Goal: Information Seeking & Learning: Learn about a topic

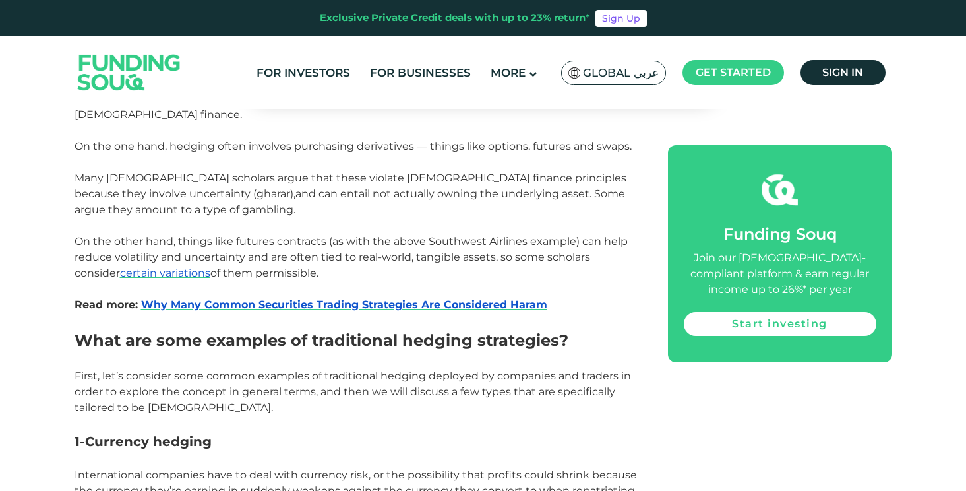
scroll to position [975, 0]
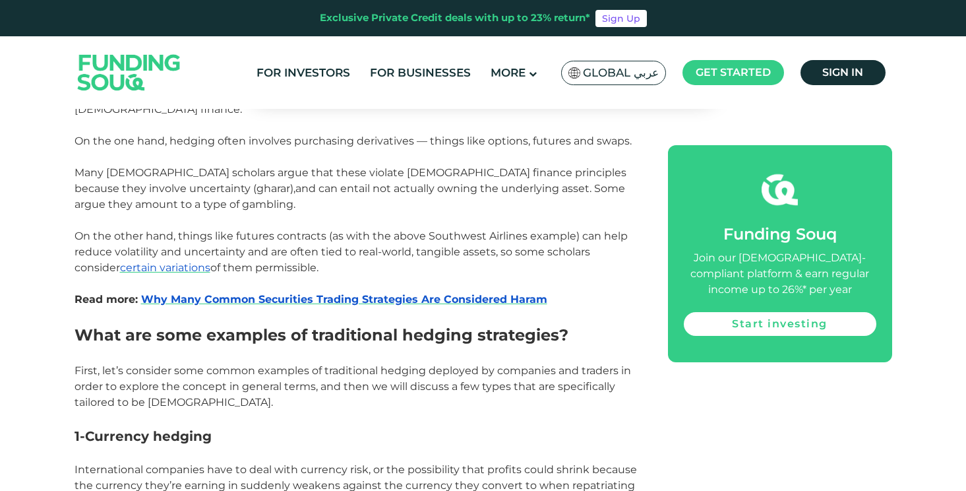
click at [608, 71] on span "Global عربي" at bounding box center [621, 72] width 76 height 15
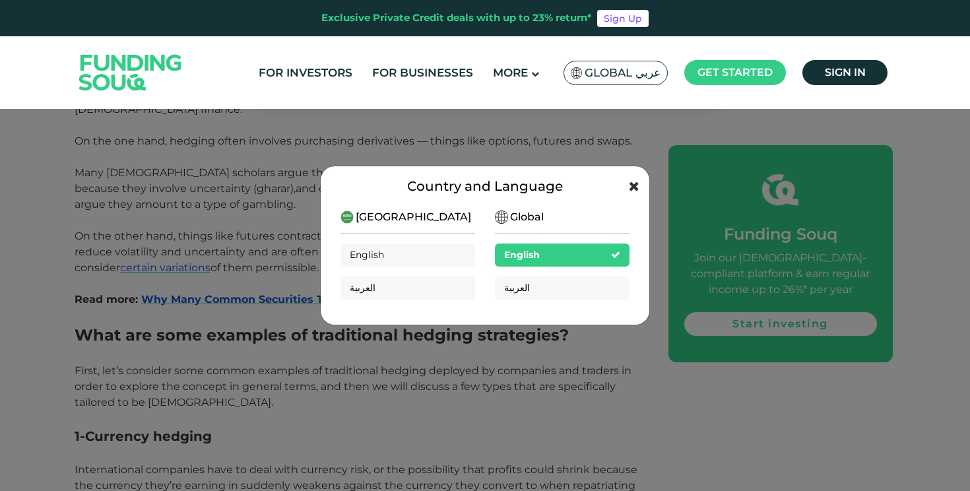
click at [635, 185] on icon at bounding box center [634, 185] width 11 height 13
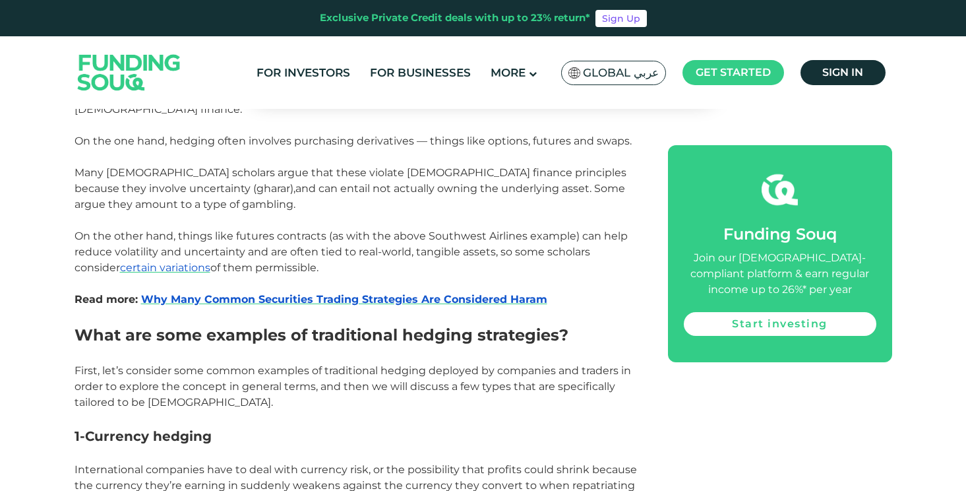
click at [626, 84] on main "Global عربي KSA عربي Global عربي English العربية" at bounding box center [613, 72] width 111 height 31
click at [630, 71] on span "Global عربي" at bounding box center [621, 72] width 76 height 15
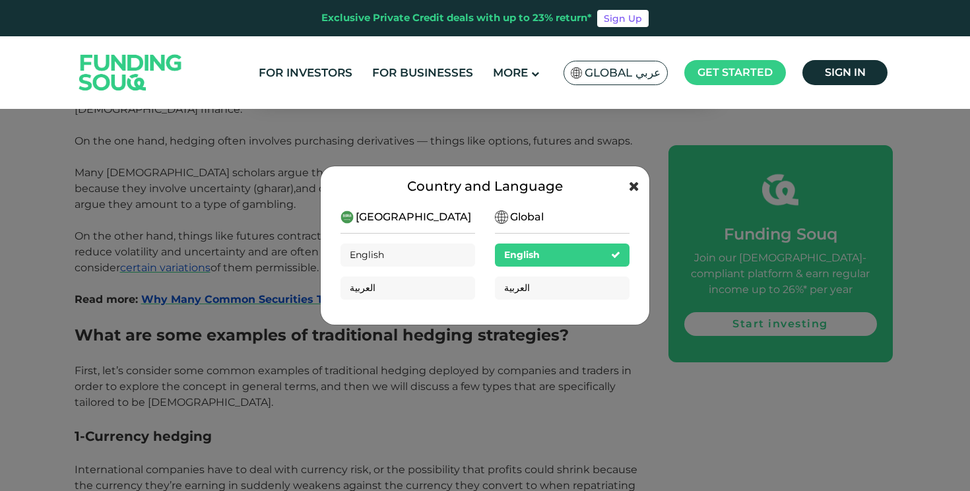
click at [636, 187] on icon at bounding box center [634, 185] width 11 height 13
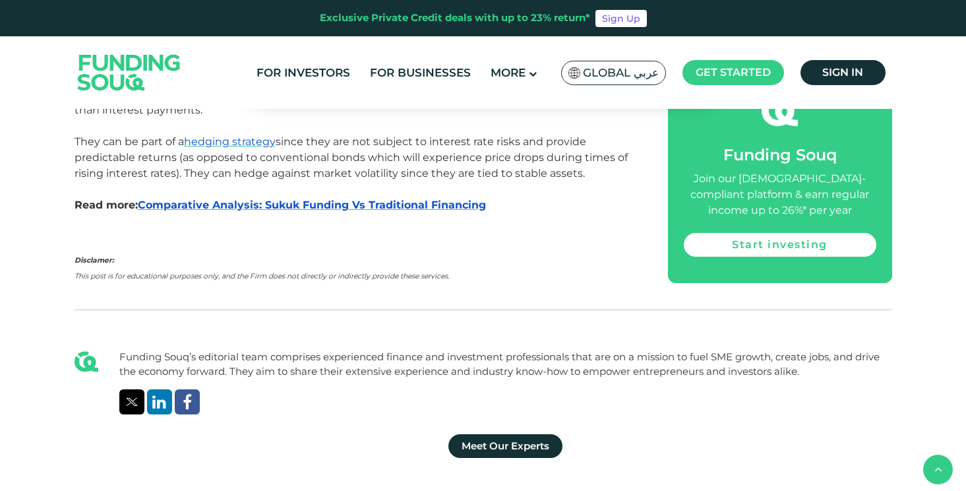
scroll to position [2337, 0]
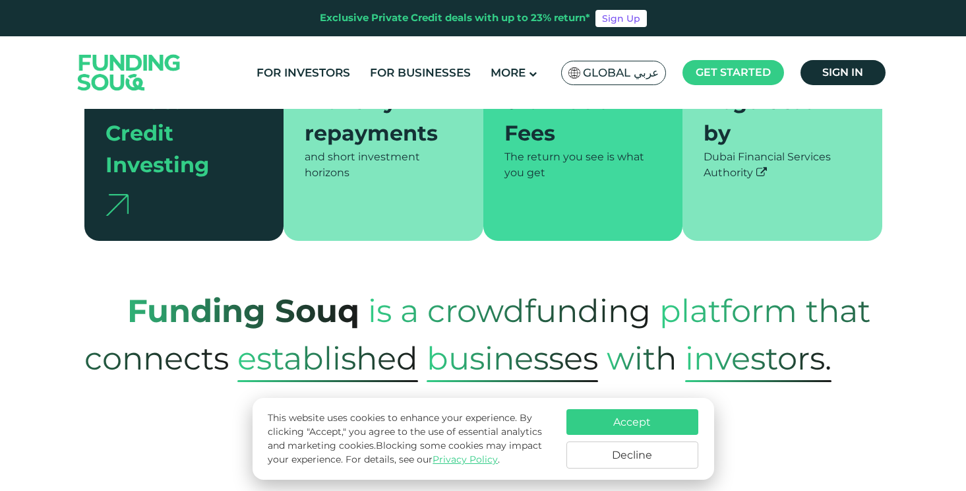
scroll to position [423, 0]
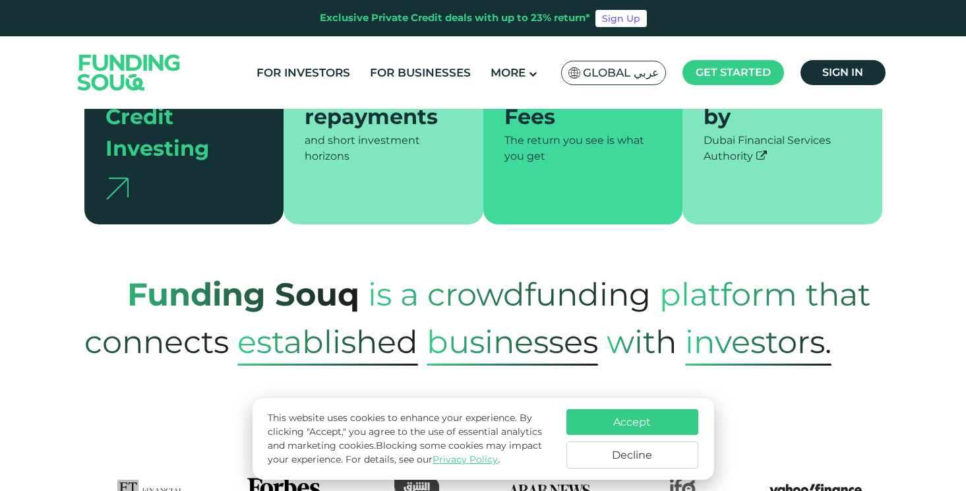
click at [588, 466] on button "Decline" at bounding box center [633, 454] width 132 height 27
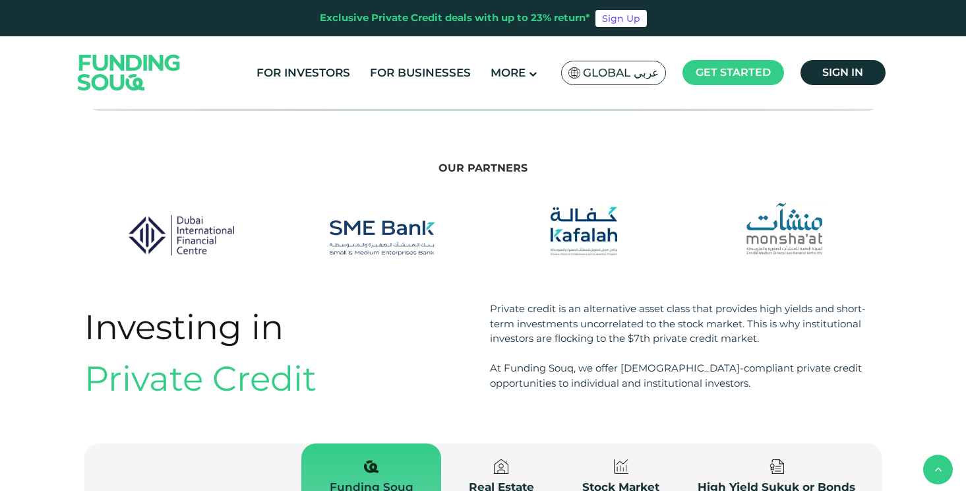
scroll to position [1309, 0]
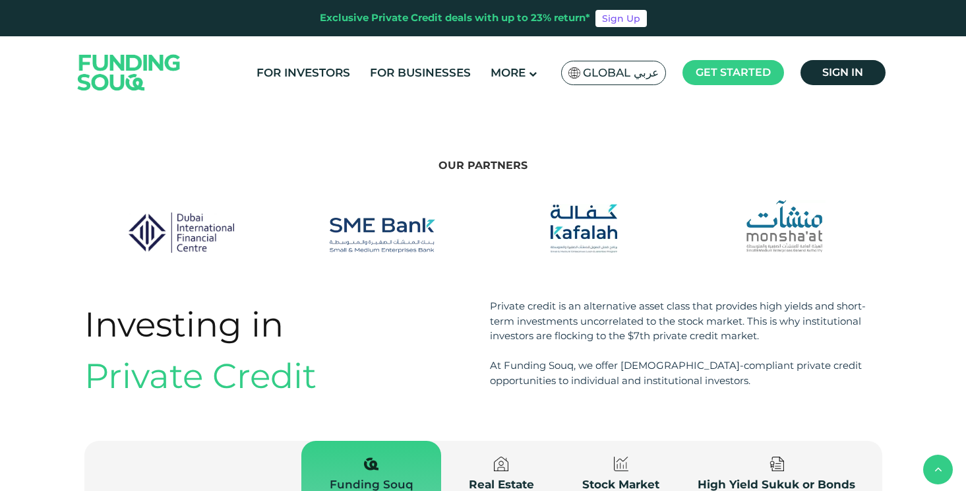
click at [424, 218] on img at bounding box center [383, 236] width 106 height 36
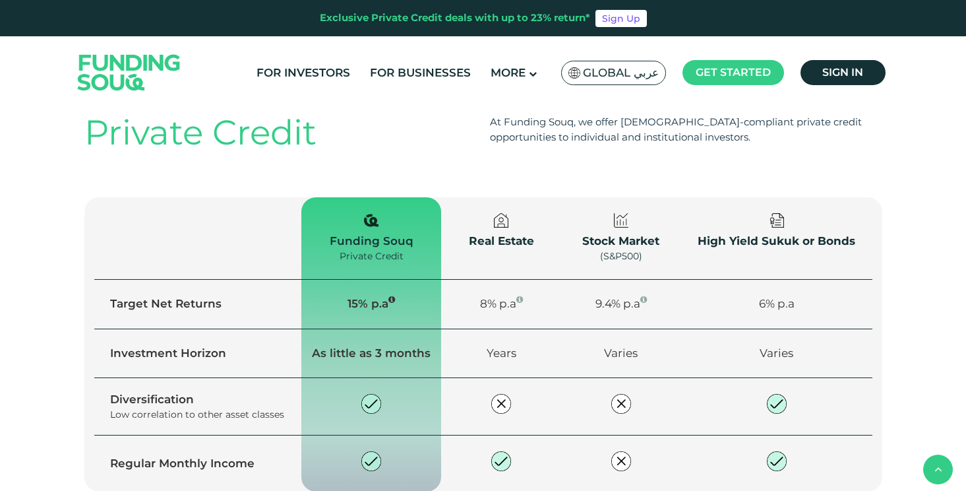
scroll to position [1554, 0]
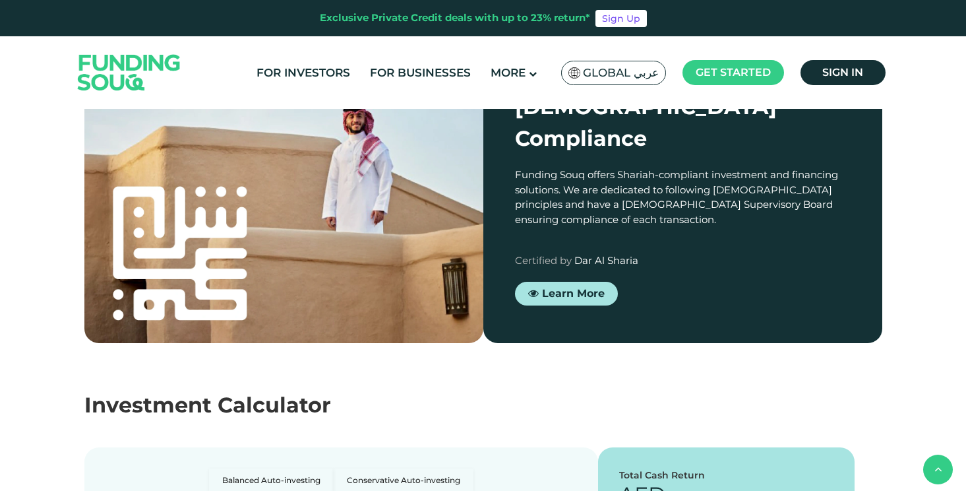
type tc-range-slider "4"
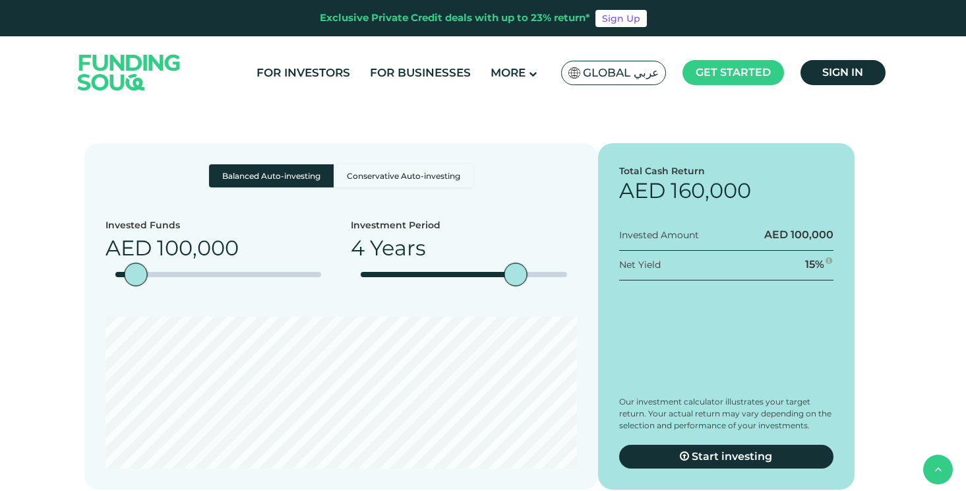
scroll to position [2338, 0]
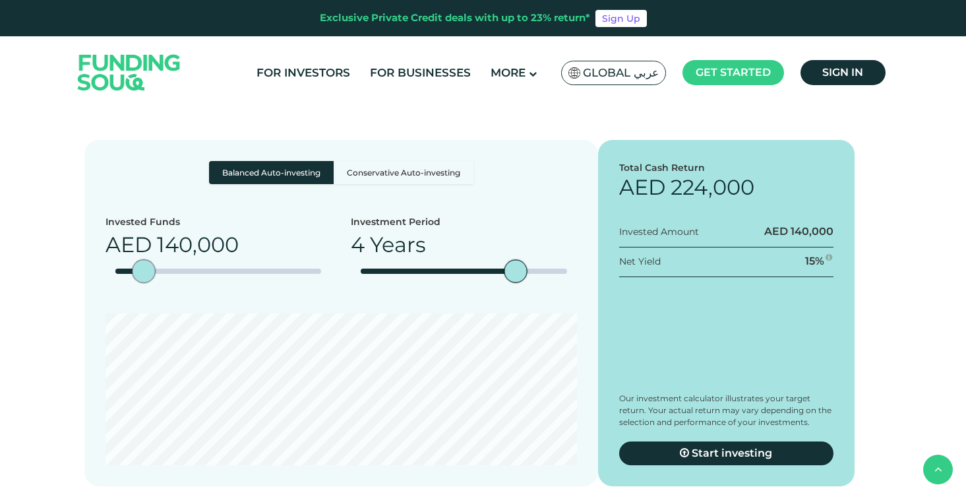
type tc-range-slider "10000"
type tc-range-slider "40000"
drag, startPoint x: 143, startPoint y: 228, endPoint x: 123, endPoint y: 228, distance: 20.5
click at [123, 260] on div "amount slider" at bounding box center [123, 271] width 23 height 23
drag, startPoint x: 516, startPoint y: 230, endPoint x: 592, endPoint y: 239, distance: 77.2
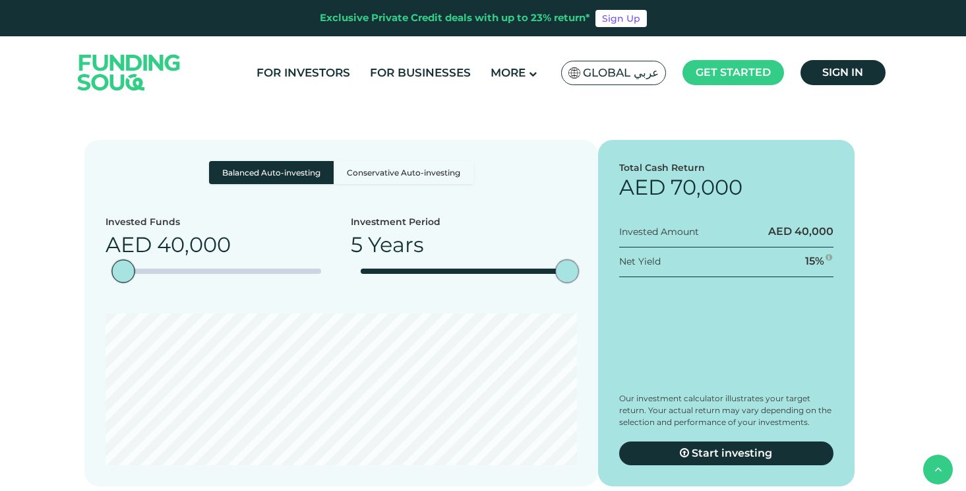
click at [594, 239] on div "Balanced Auto-investing Conservative Auto-investing Invested Funds AED 40,000 5…" at bounding box center [341, 313] width 514 height 346
type tc-range-slider "1"
